Goal: Information Seeking & Learning: Learn about a topic

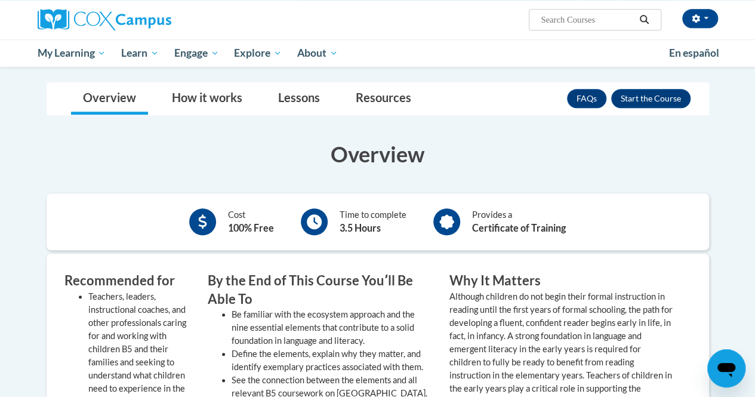
scroll to position [358, 0]
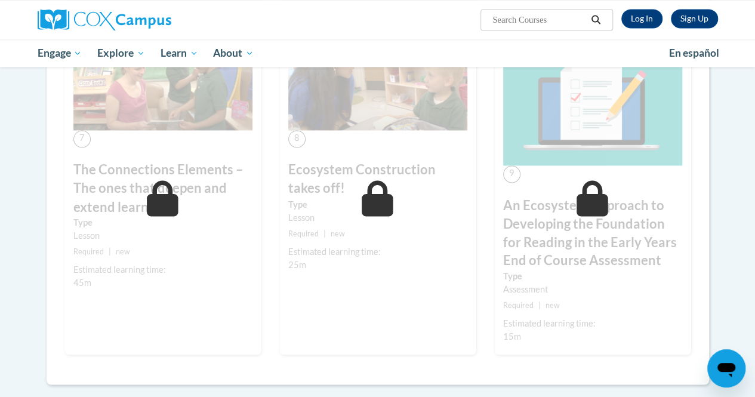
scroll to position [954, 0]
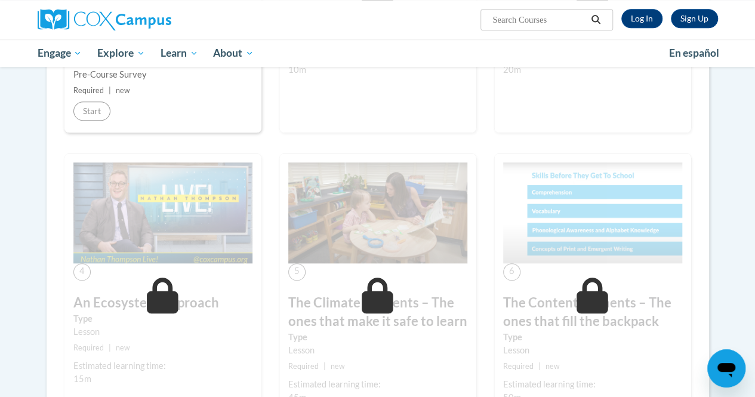
scroll to position [537, 0]
